Goal: Ask a question

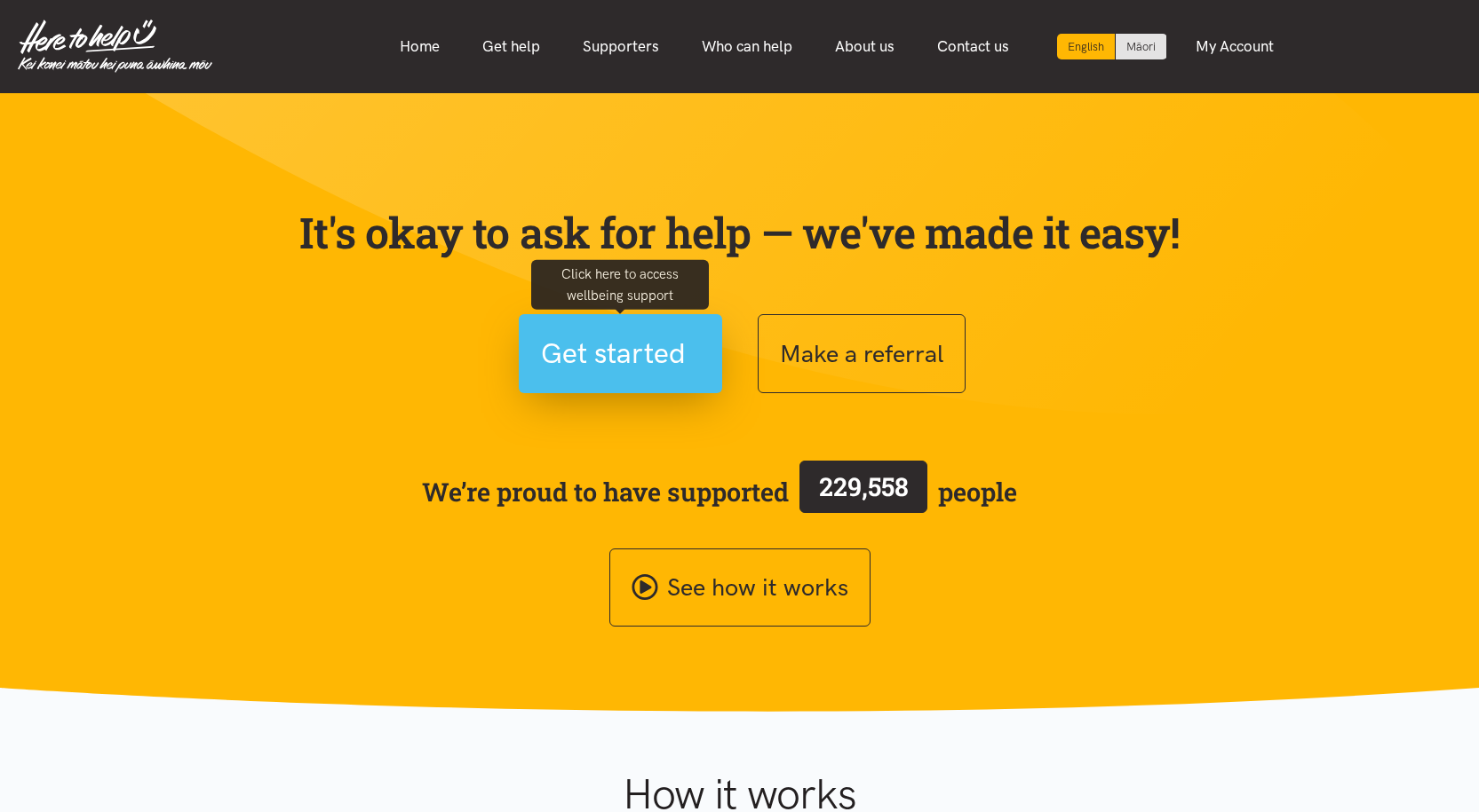
click at [579, 362] on span "Get started" at bounding box center [612, 354] width 145 height 45
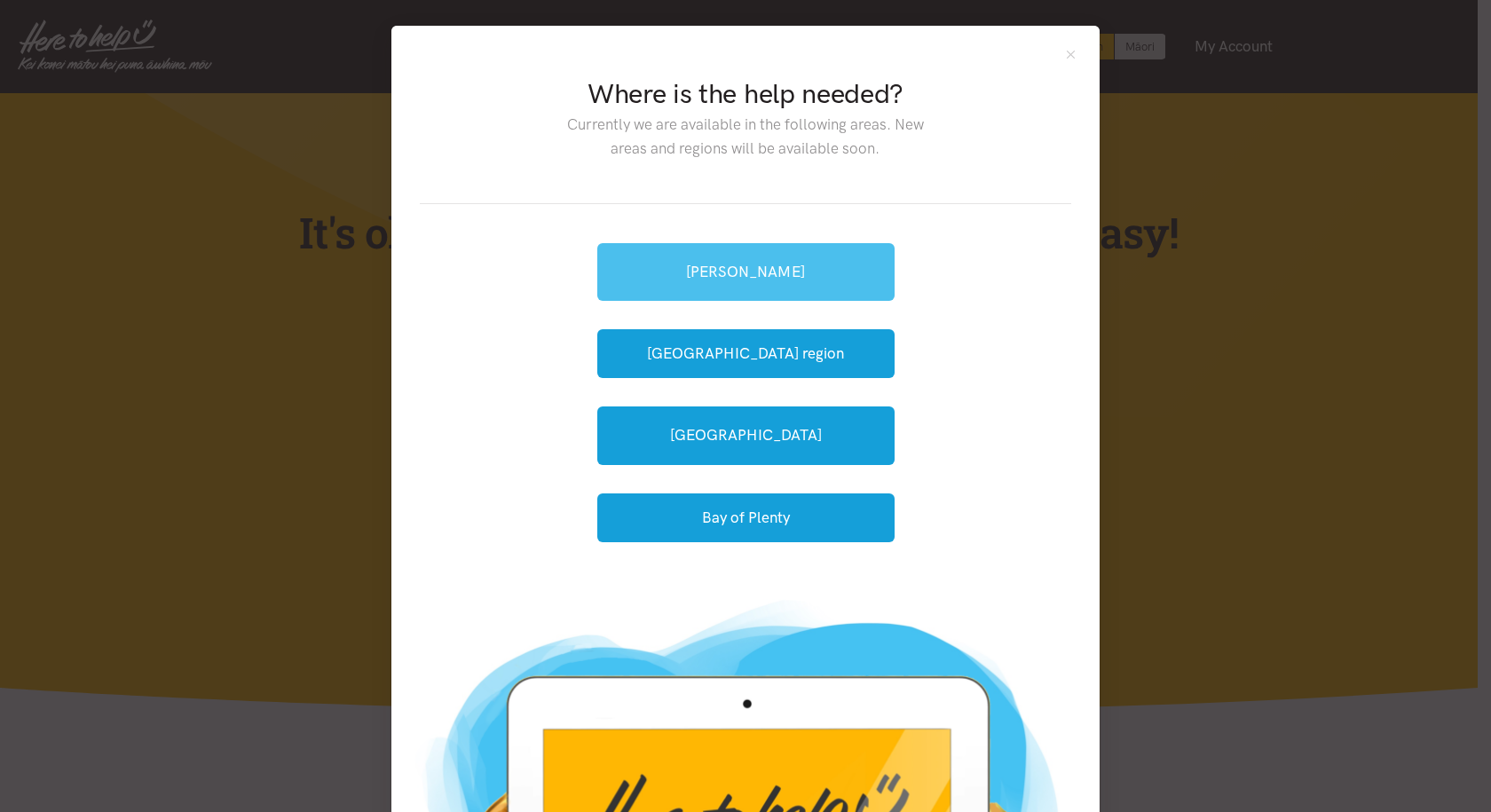
click at [776, 265] on link "[PERSON_NAME]" at bounding box center [746, 272] width 297 height 58
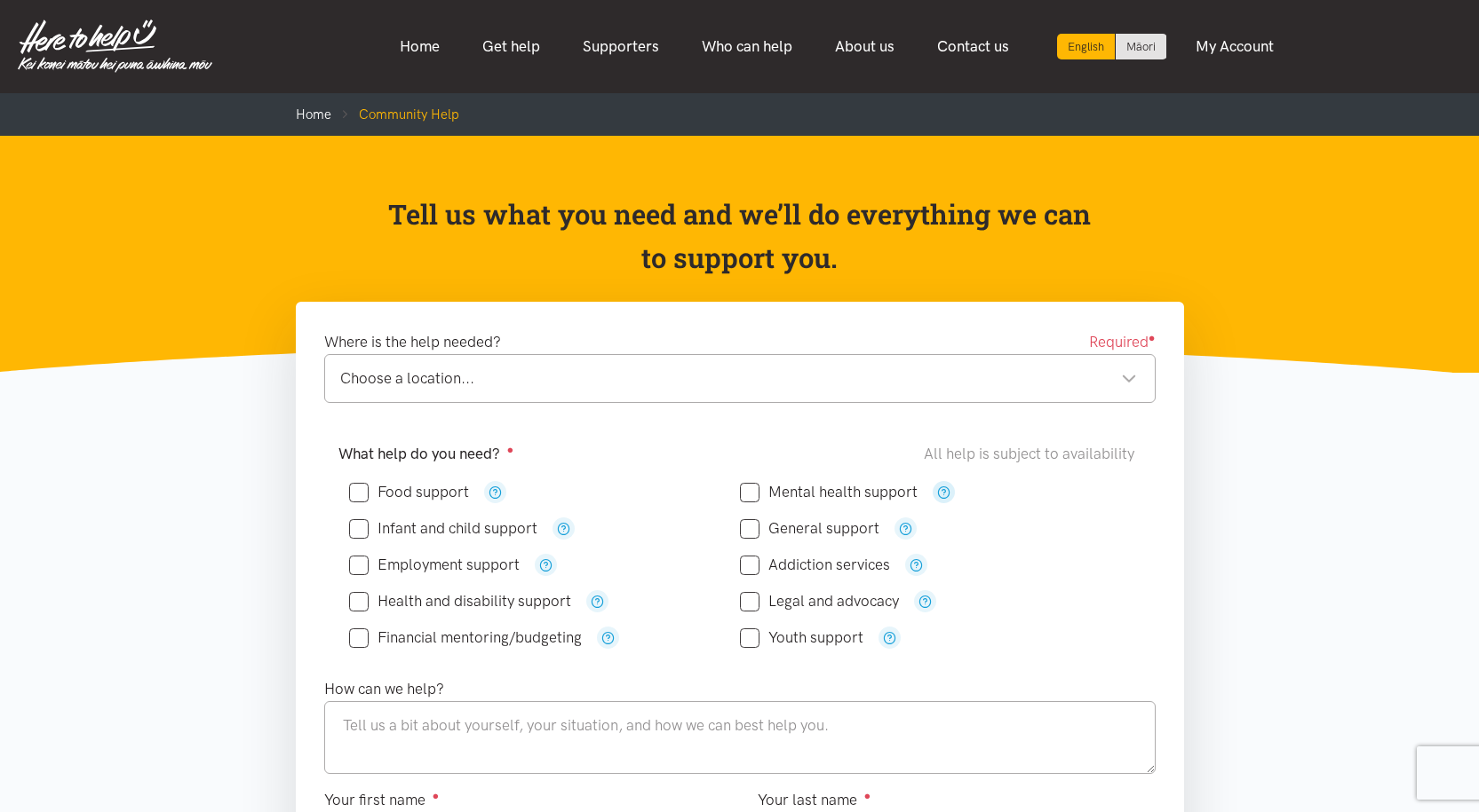
click at [941, 496] on icon "button" at bounding box center [943, 492] width 14 height 14
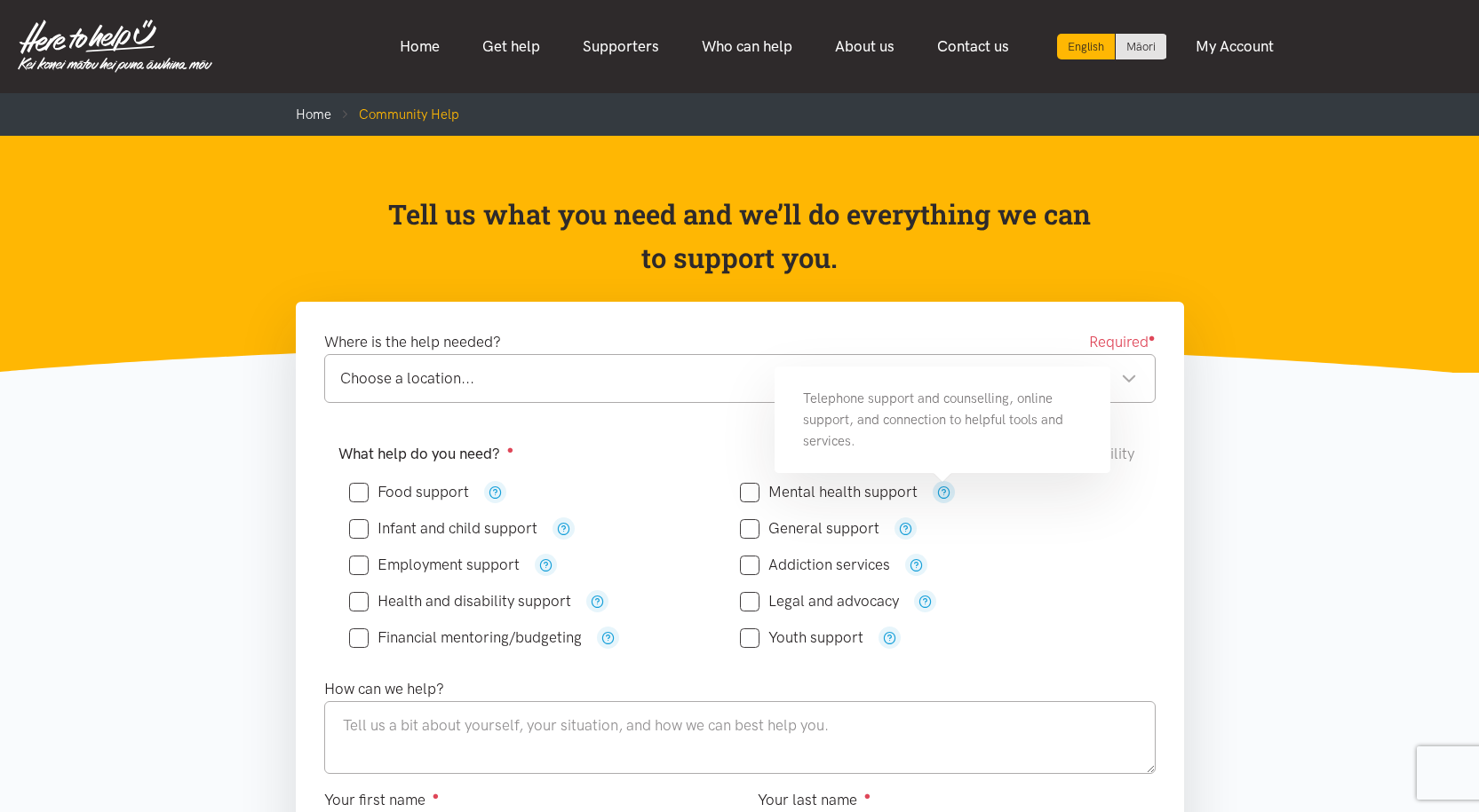
click at [941, 502] on button "button" at bounding box center [943, 492] width 23 height 23
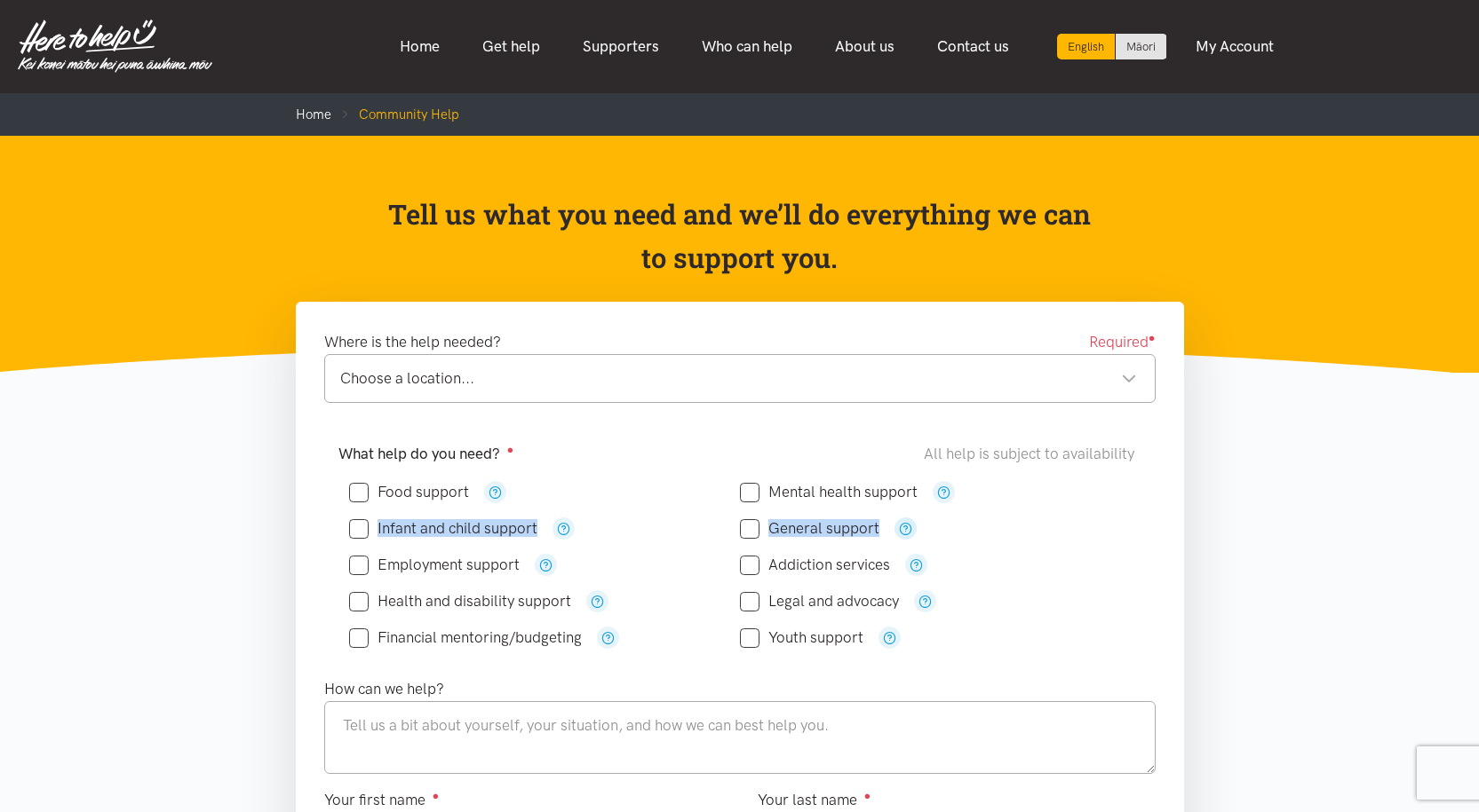
drag, startPoint x: 928, startPoint y: 506, endPoint x: 896, endPoint y: 523, distance: 36.2
click at [897, 522] on div "Food support" at bounding box center [740, 564] width 782 height 182
click at [896, 523] on button "button" at bounding box center [905, 528] width 23 height 23
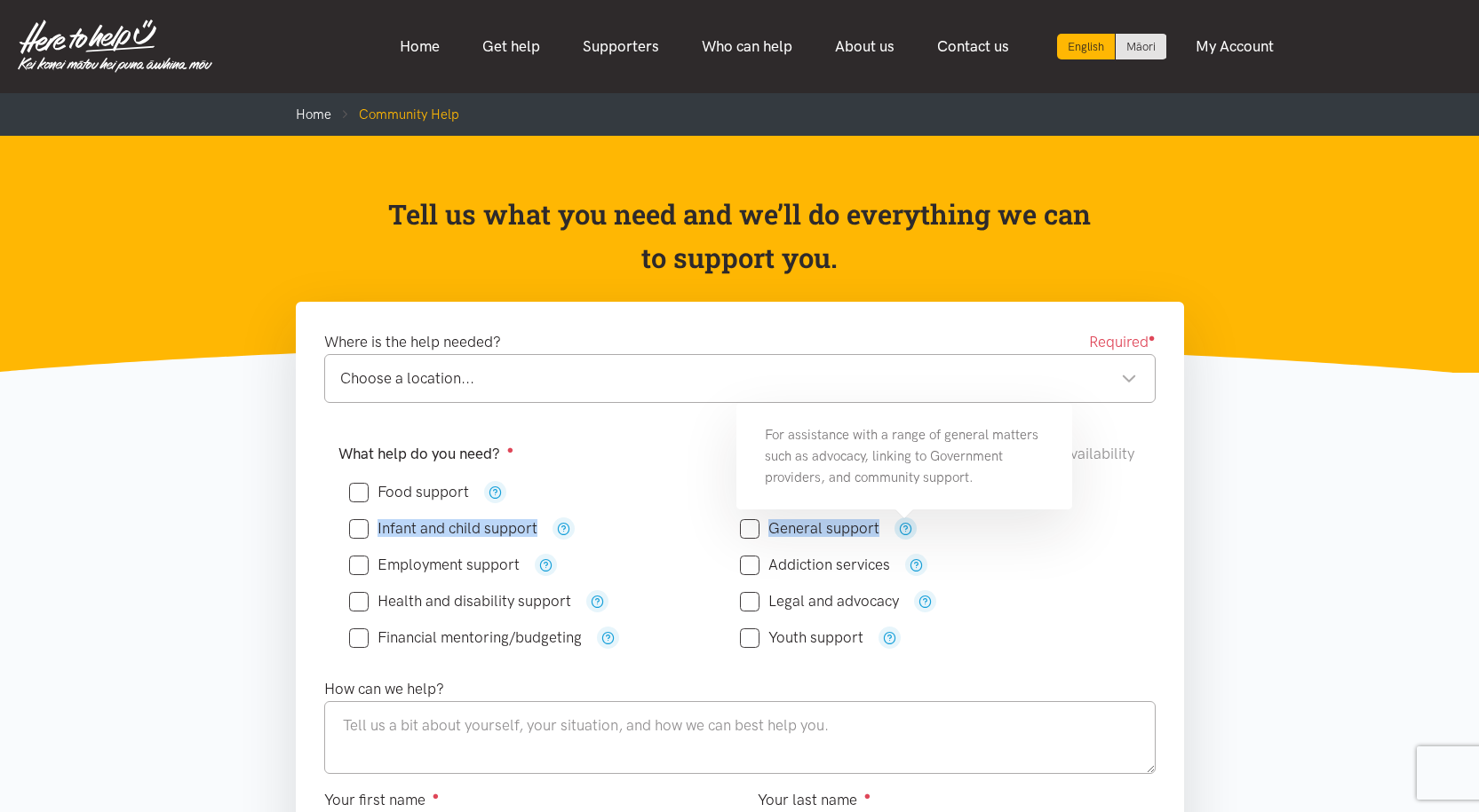
click at [896, 523] on button "button" at bounding box center [905, 528] width 23 height 23
